Goal: Task Accomplishment & Management: Manage account settings

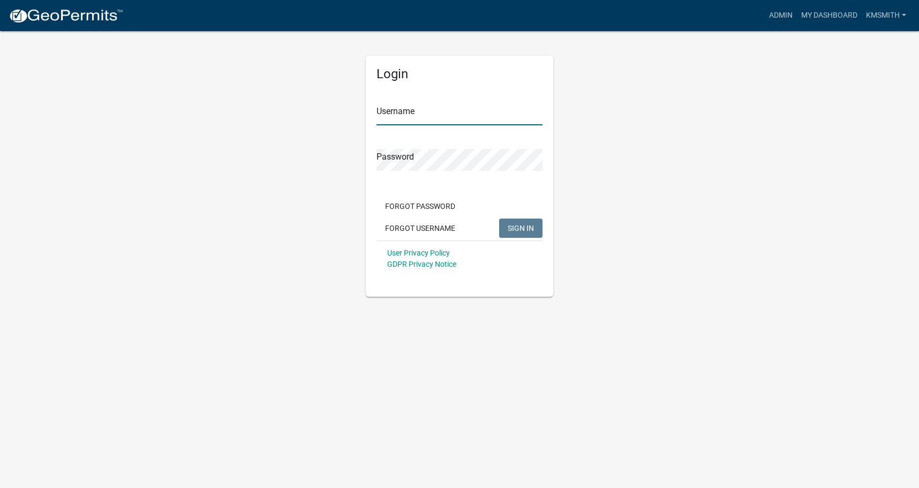
type input "kmsmith"
click at [503, 228] on button "SIGN IN" at bounding box center [520, 228] width 43 height 19
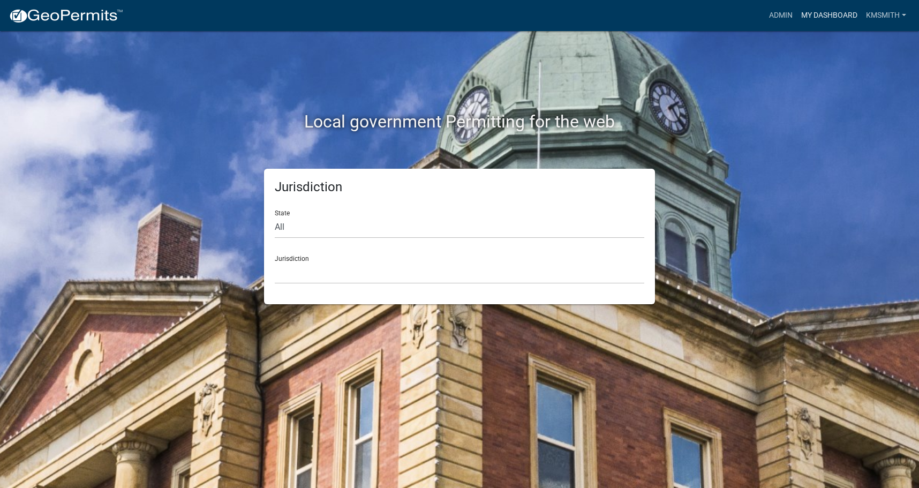
click at [829, 8] on link "My Dashboard" at bounding box center [829, 15] width 65 height 20
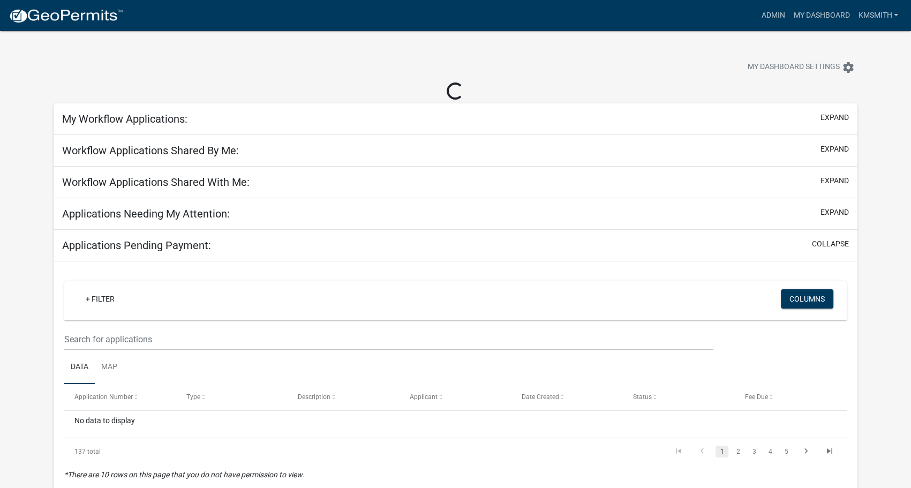
select select "2: 50"
